Goal: Task Accomplishment & Management: Manage account settings

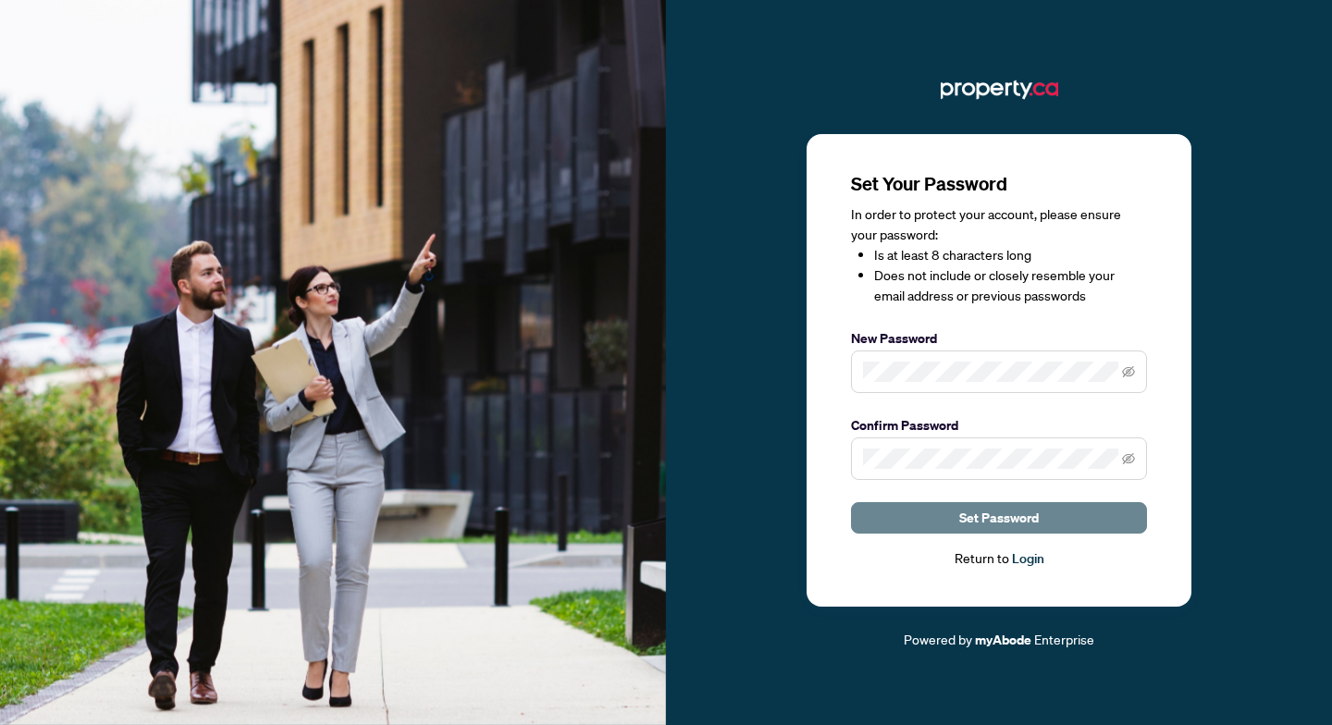
click at [984, 520] on span "Set Password" at bounding box center [1000, 518] width 80 height 30
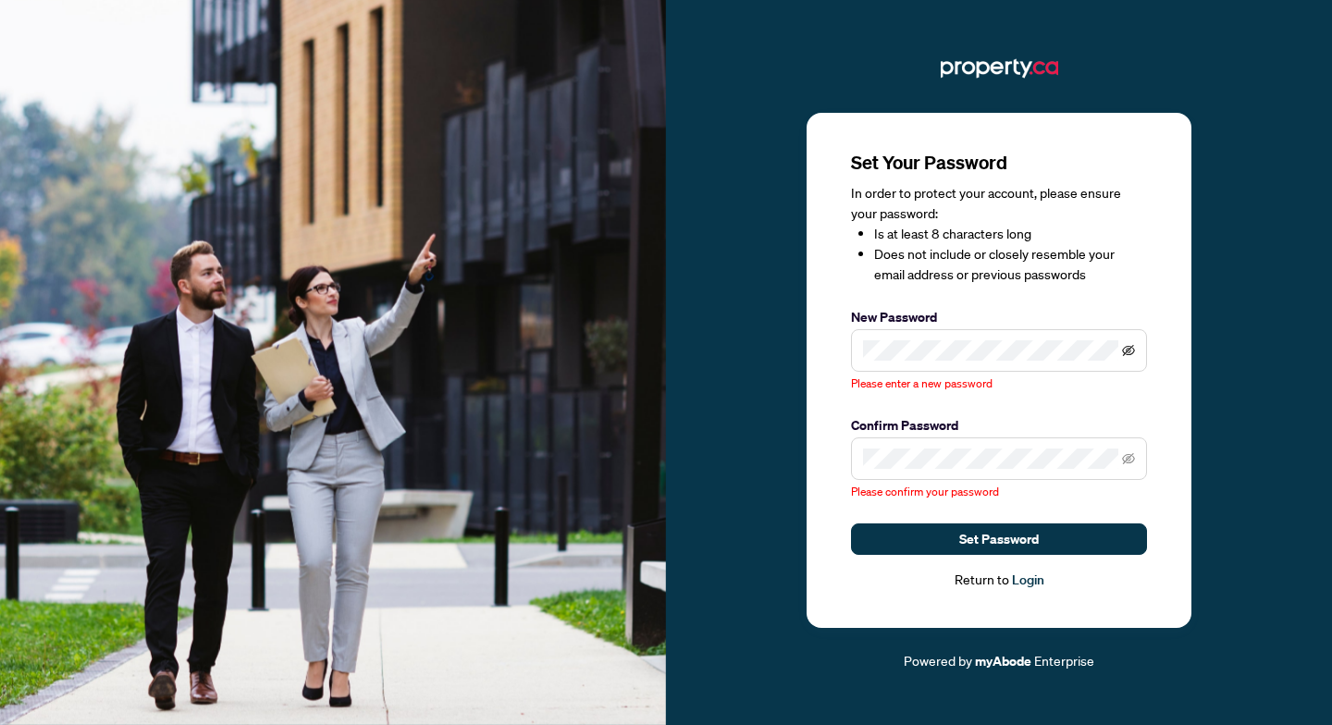
click at [1126, 349] on icon "eye-invisible" at bounding box center [1128, 350] width 13 height 11
click at [1126, 349] on icon "eye" at bounding box center [1128, 350] width 13 height 9
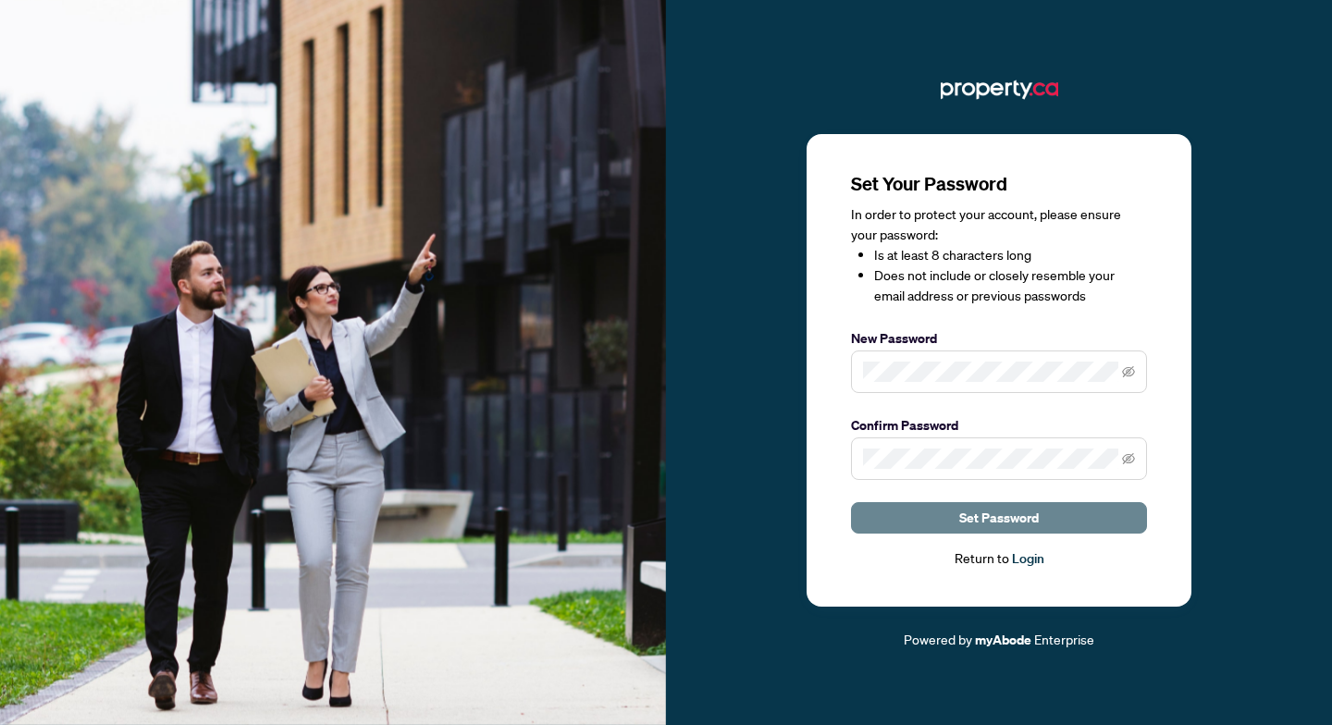
click at [1037, 514] on span "Set Password" at bounding box center [1000, 518] width 80 height 30
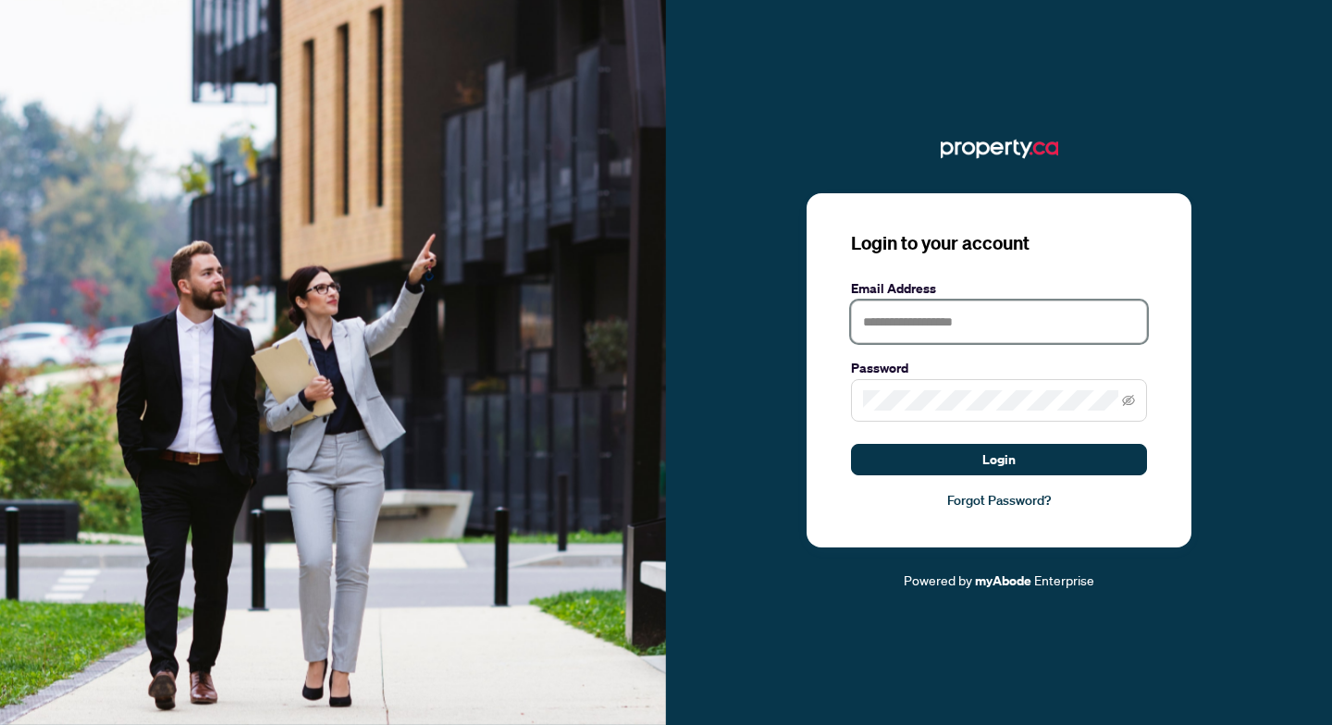
click at [950, 323] on input "text" at bounding box center [999, 322] width 296 height 43
type input "**********"
click at [1127, 397] on icon "eye-invisible" at bounding box center [1128, 400] width 13 height 11
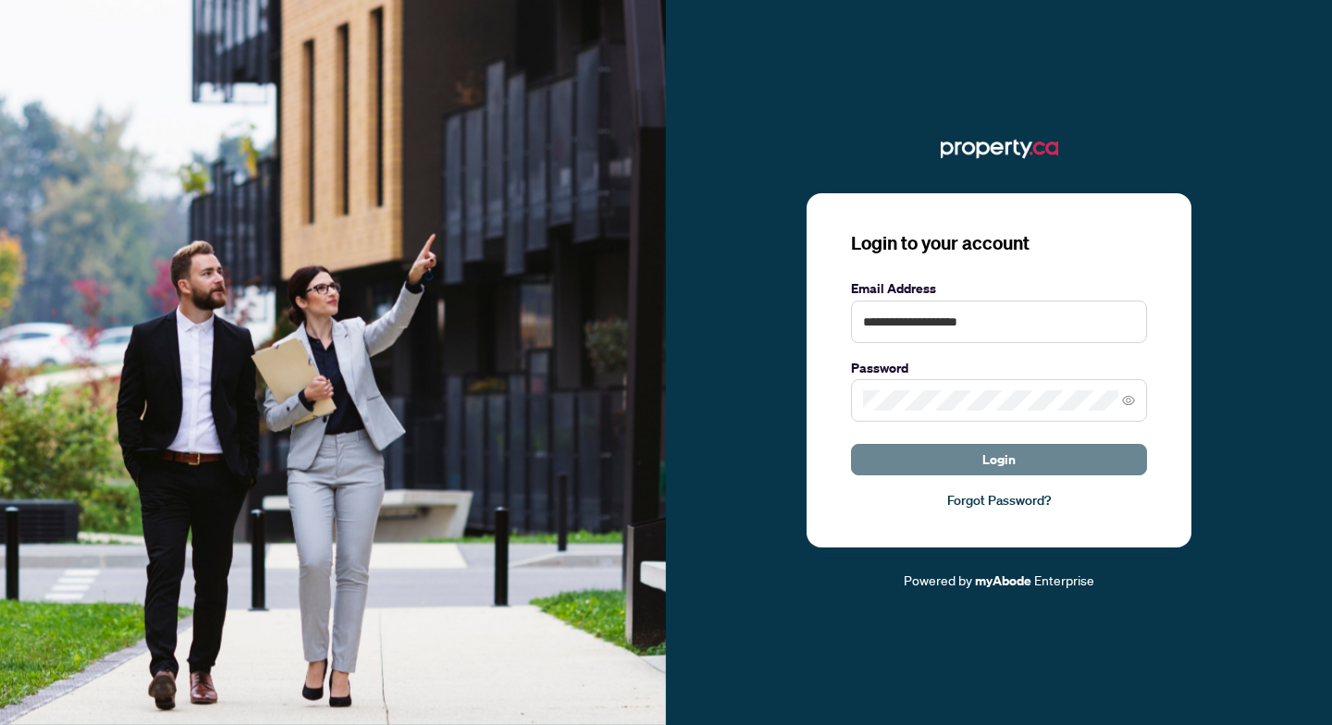
click at [941, 464] on button "Login" at bounding box center [999, 459] width 296 height 31
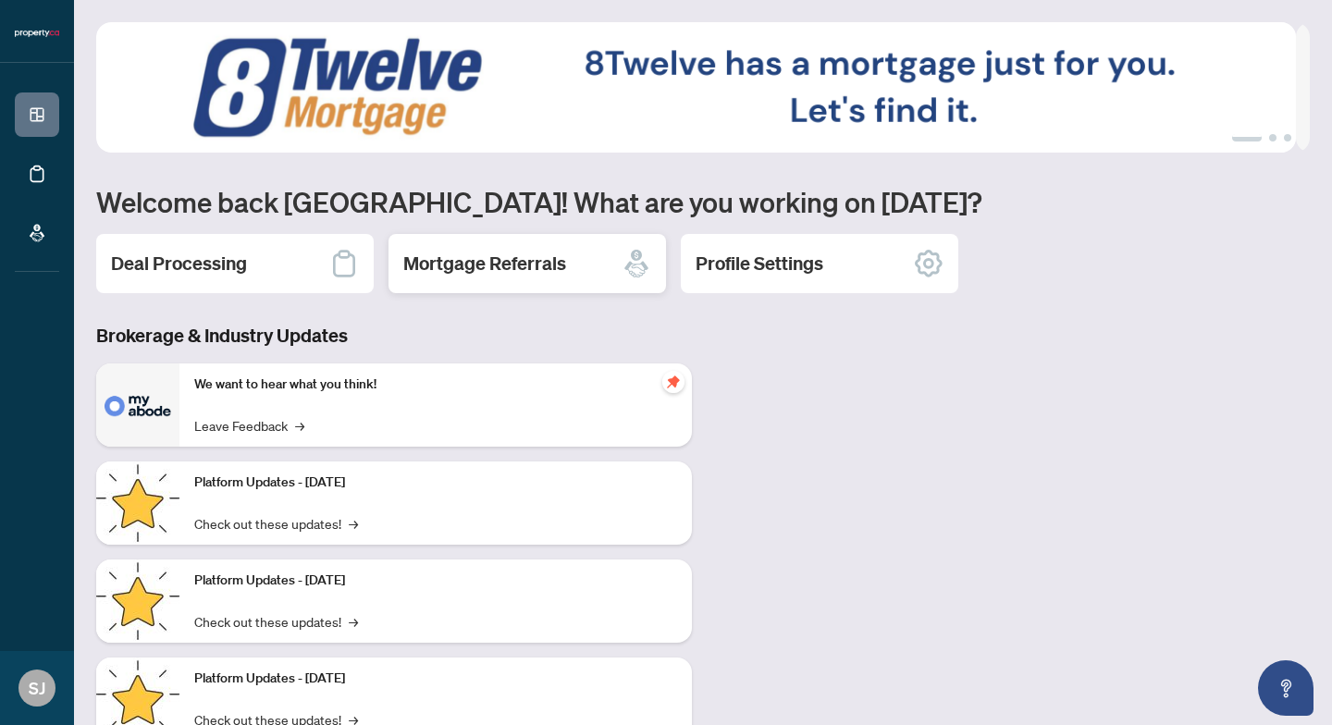
click at [521, 268] on h2 "Mortgage Referrals" at bounding box center [484, 264] width 163 height 26
